Goal: Transaction & Acquisition: Purchase product/service

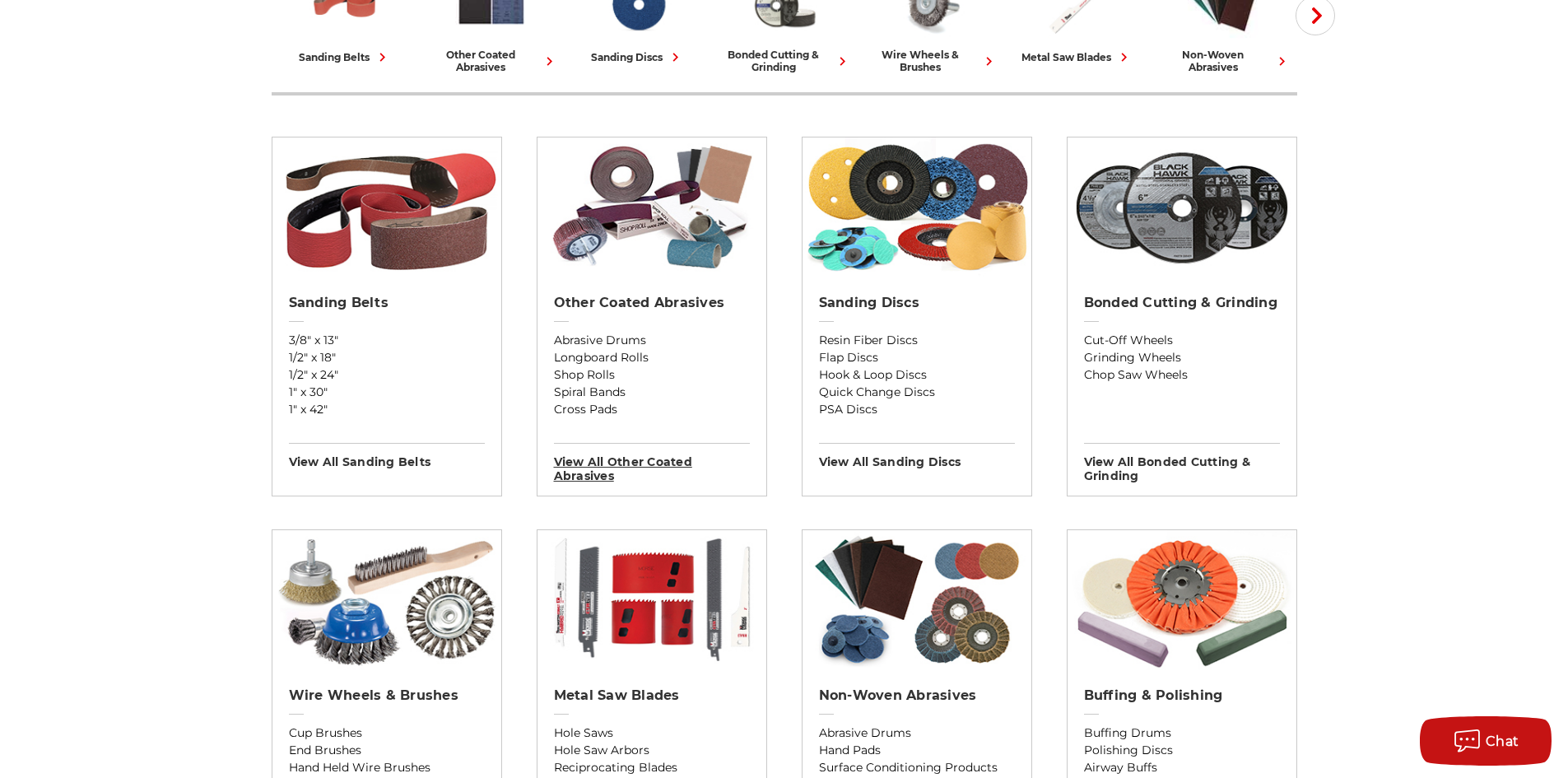
scroll to position [411, 0]
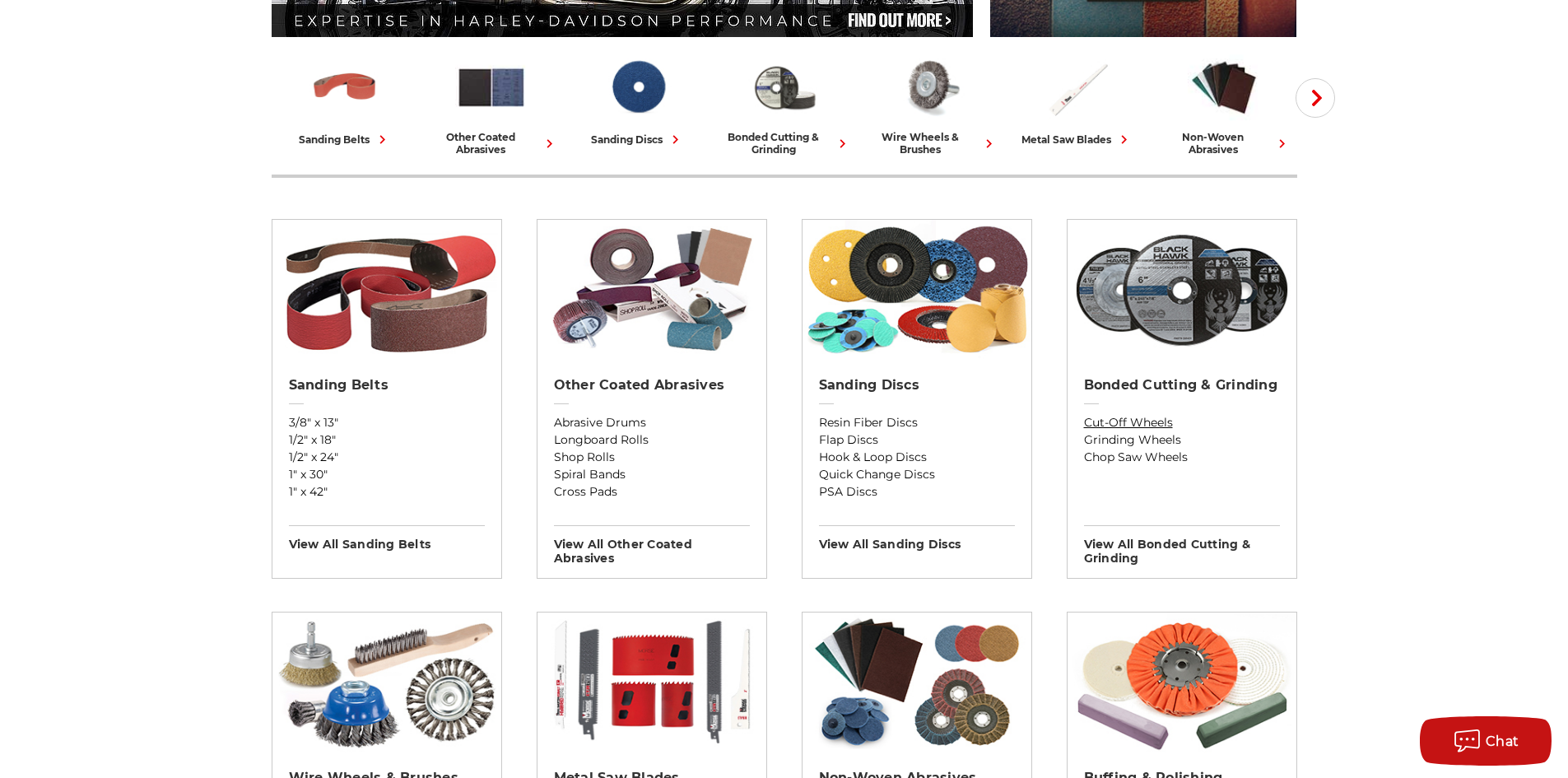
click at [1143, 420] on link "Cut-Off Wheels" at bounding box center [1182, 422] width 196 height 17
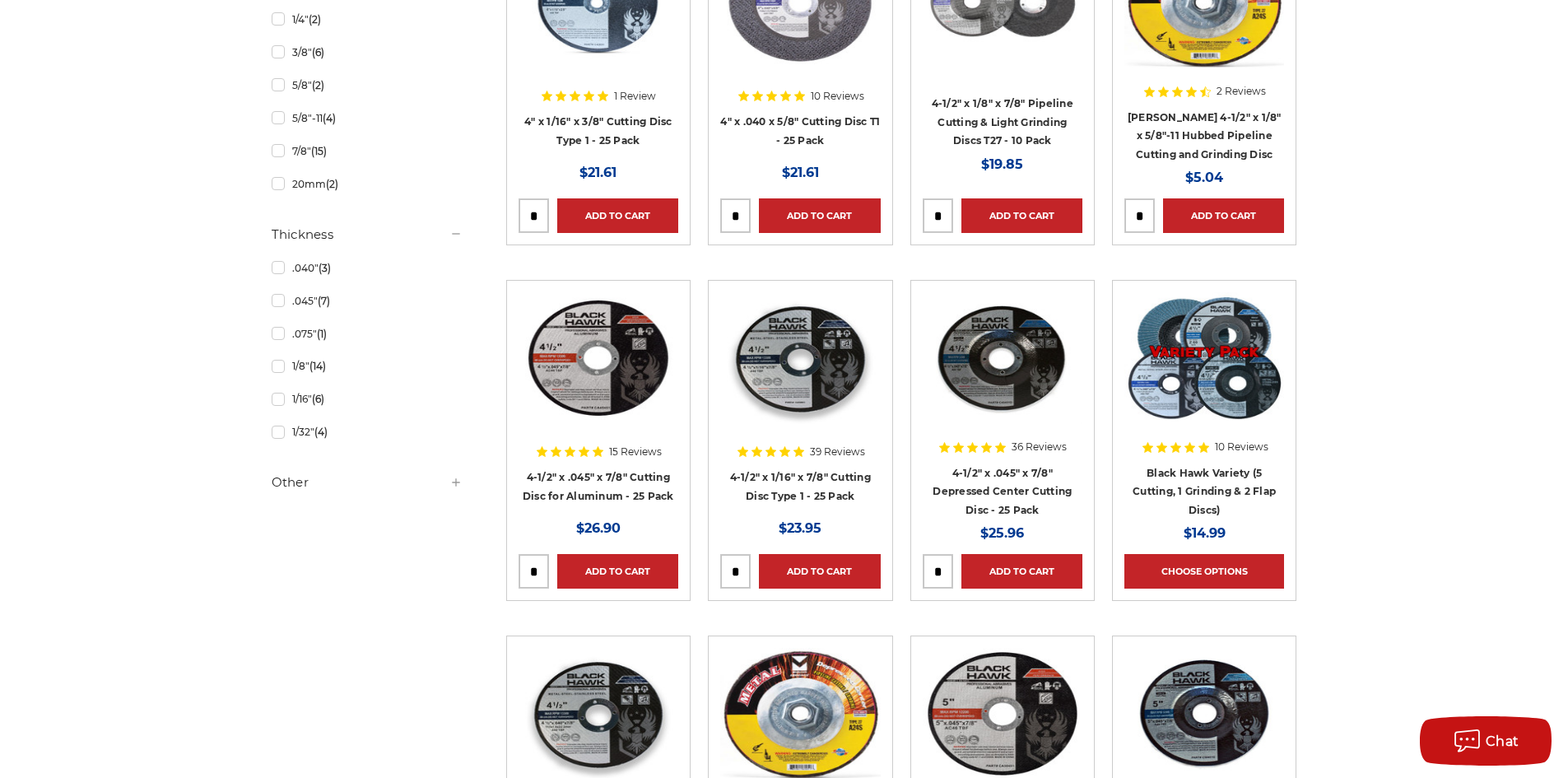
scroll to position [1400, 0]
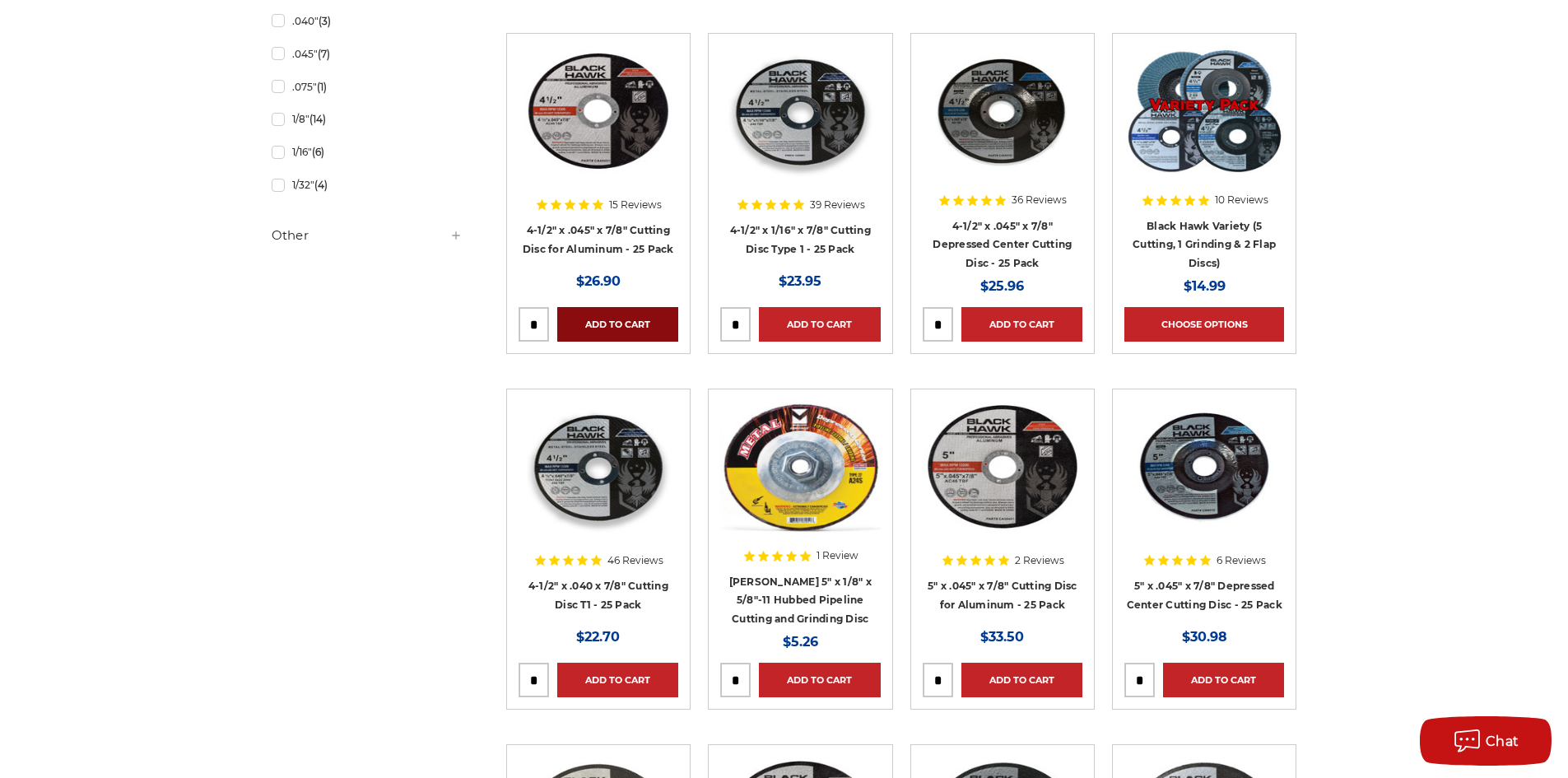
click at [612, 314] on link "Add to Cart" at bounding box center [617, 324] width 121 height 35
click at [614, 322] on link "Added to Cart" at bounding box center [617, 324] width 121 height 35
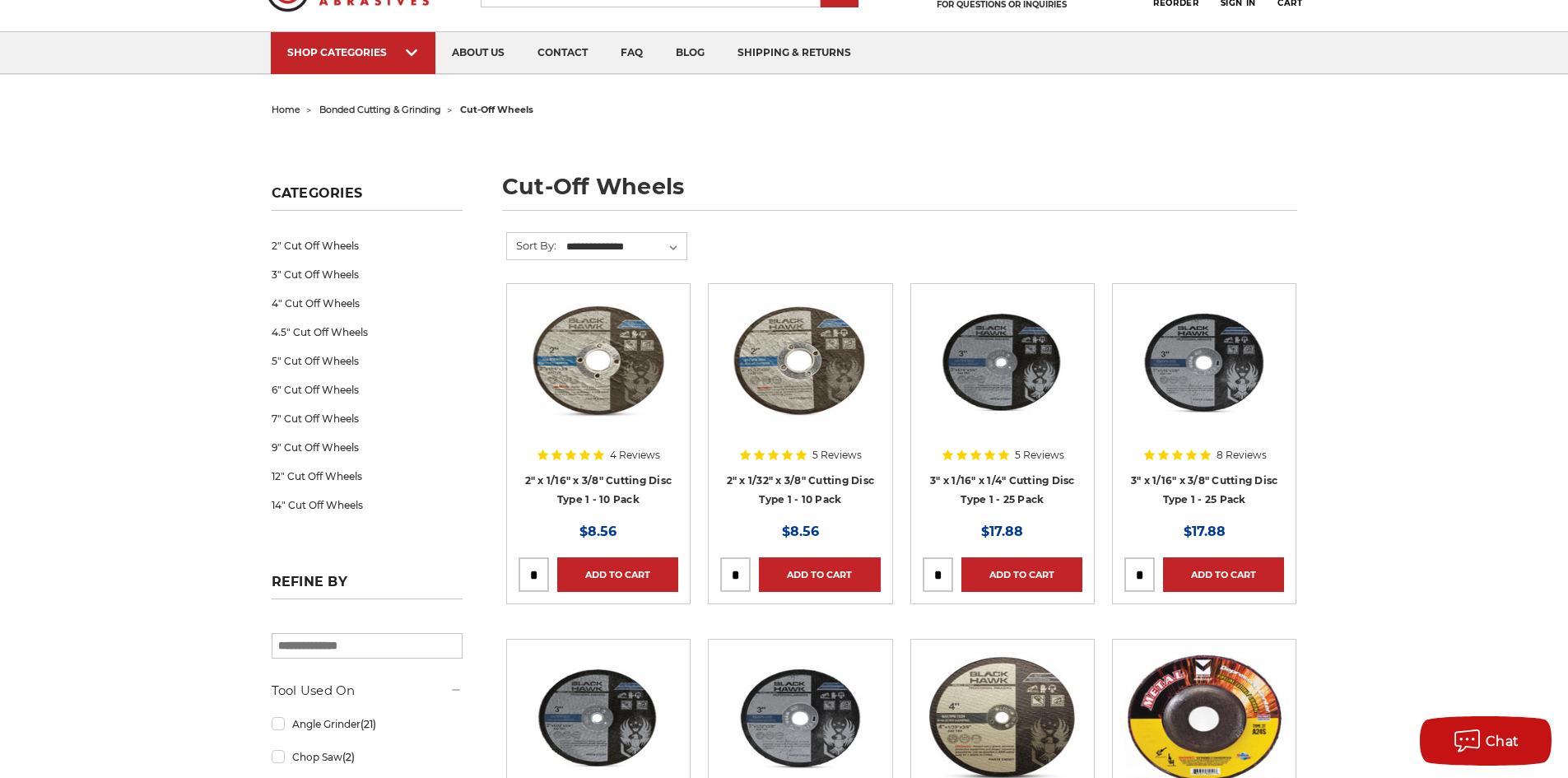
scroll to position [0, 0]
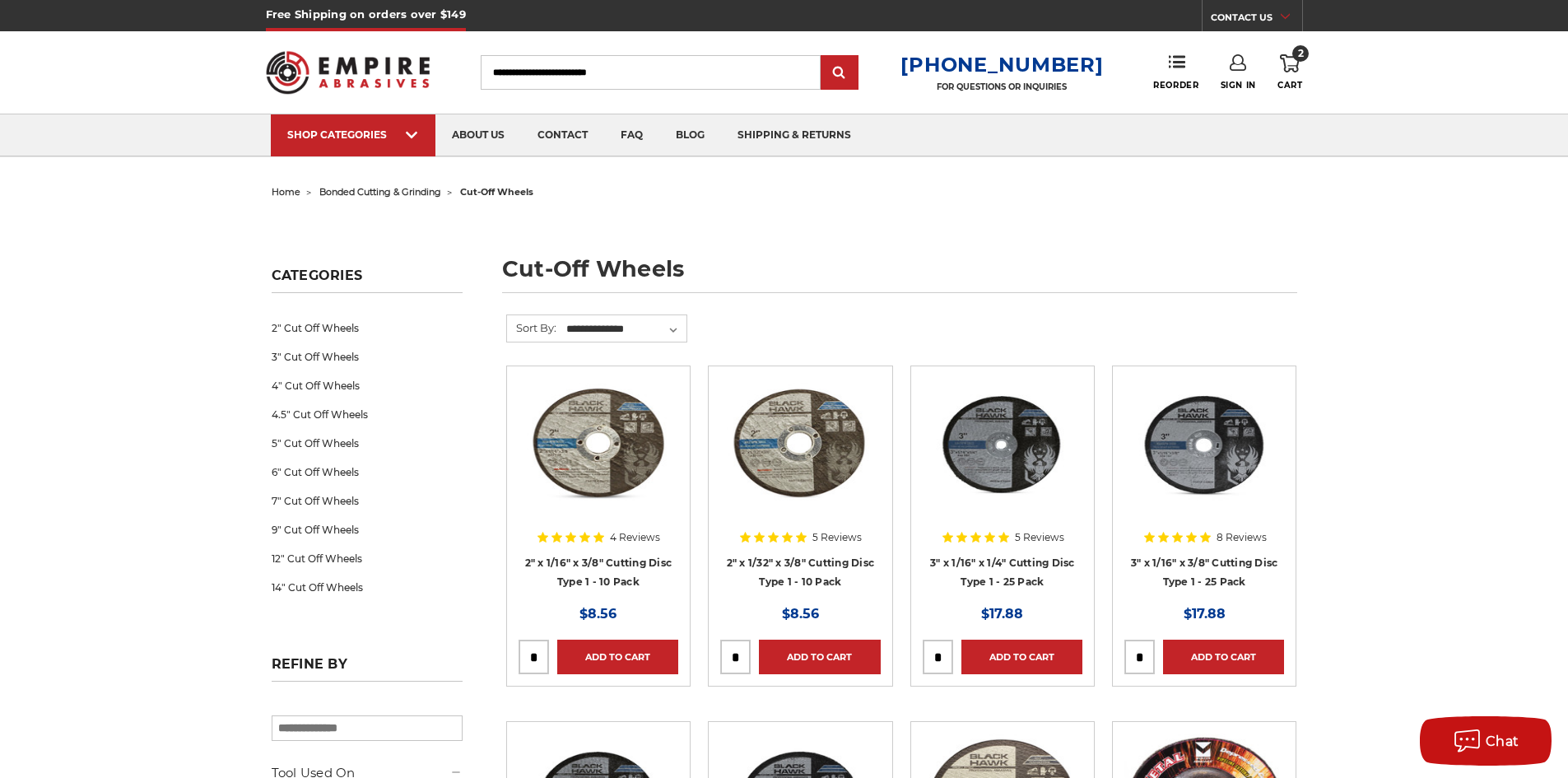
click at [1295, 68] on icon at bounding box center [1290, 64] width 20 height 18
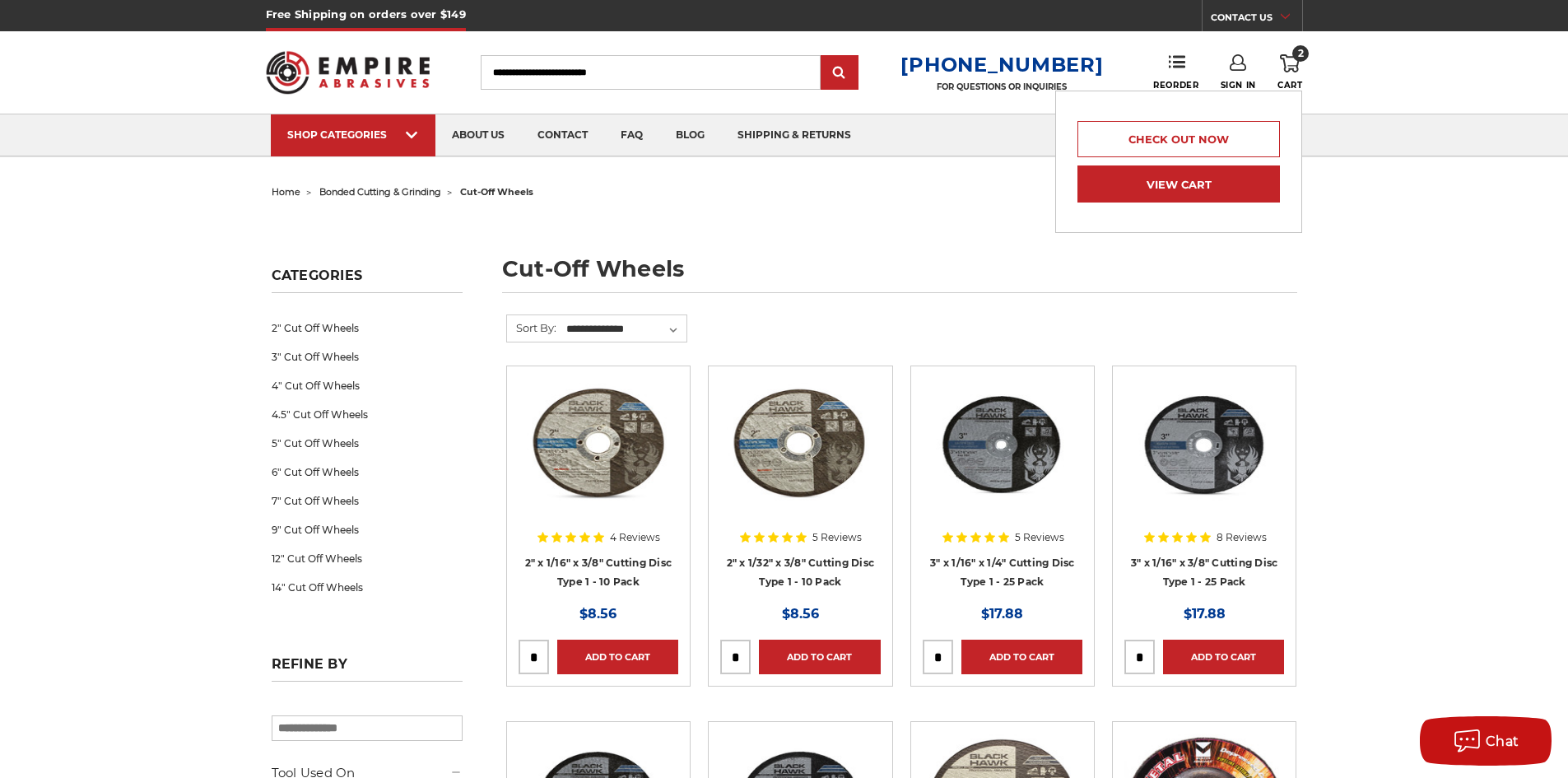
click at [1236, 184] on link "View Cart" at bounding box center [1179, 184] width 202 height 37
